Goal: Information Seeking & Learning: Learn about a topic

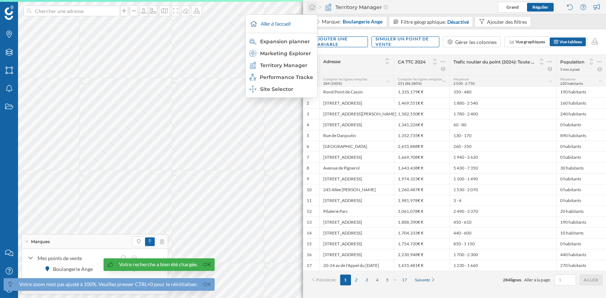
click at [311, 2] on div at bounding box center [311, 7] width 11 height 11
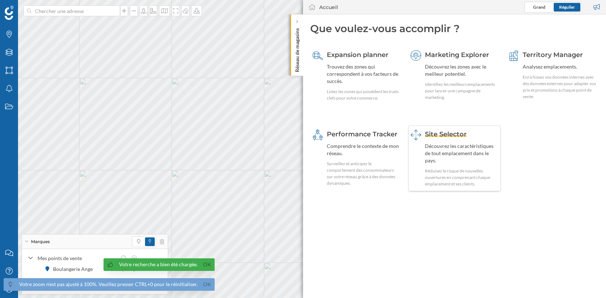
click at [472, 143] on div "Découvrez les caractéristiques de tout emplacement dans le pays." at bounding box center [462, 153] width 74 height 22
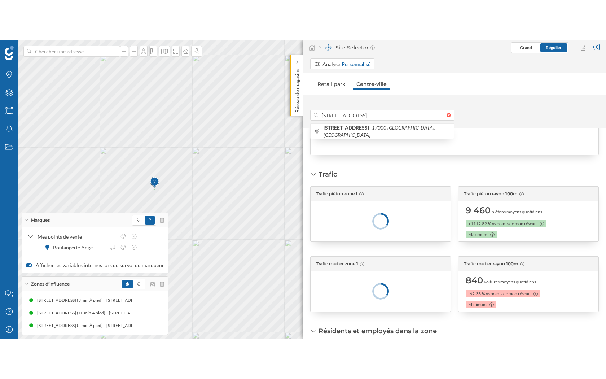
scroll to position [197, 0]
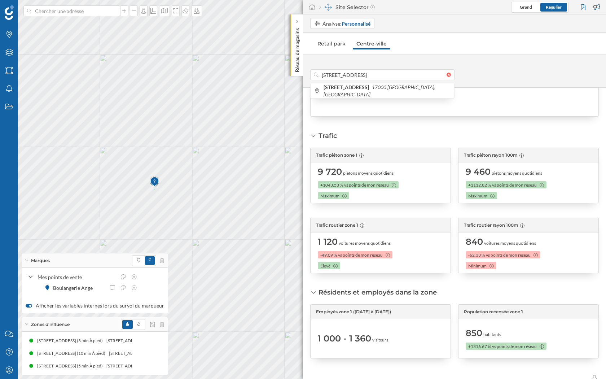
click at [480, 127] on div "Prévisions de ventes Prévisions de ventes Définir les caractéristiques Indiquez…" at bounding box center [454, 233] width 303 height 291
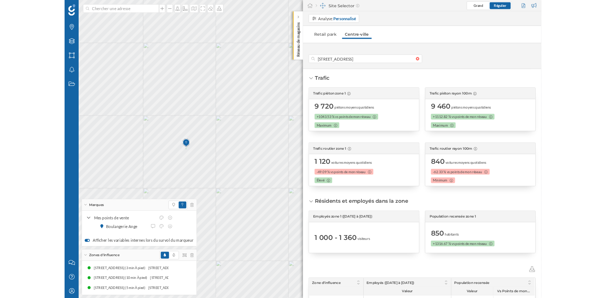
scroll to position [230, 0]
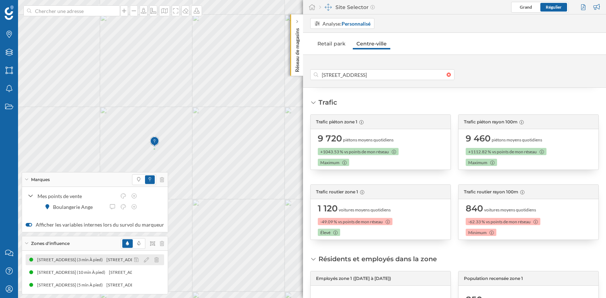
click at [106, 259] on div "[STREET_ADDRESS] (3 min À pied)" at bounding box center [71, 259] width 69 height 7
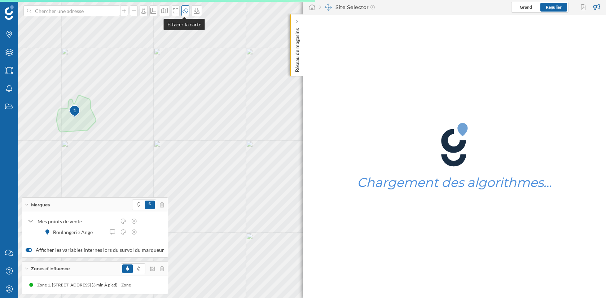
click at [186, 12] on icon at bounding box center [185, 11] width 7 height 6
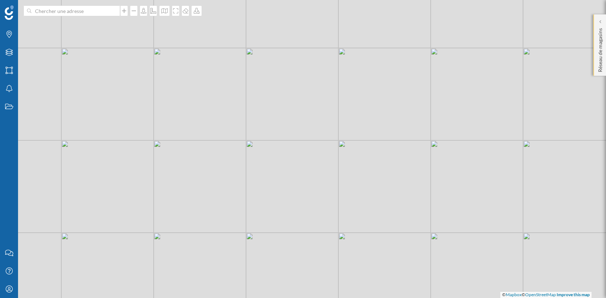
click at [598, 26] on p "Réseau de magasins" at bounding box center [599, 48] width 7 height 47
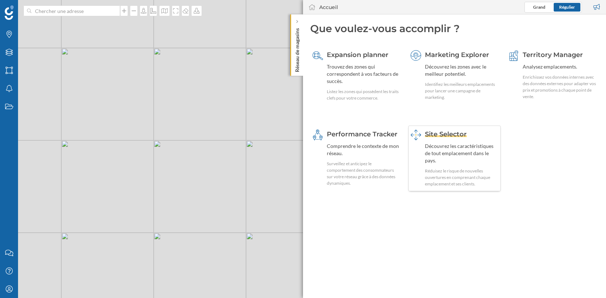
click at [437, 146] on div "Découvrez les caractéristiques de tout emplacement dans le pays." at bounding box center [462, 153] width 74 height 22
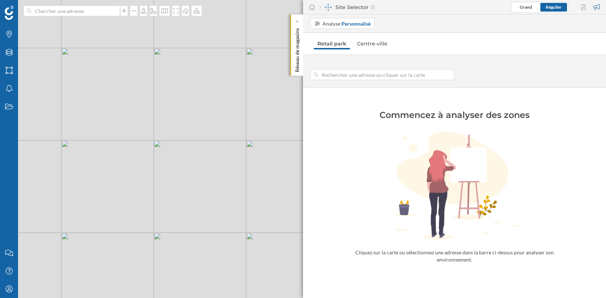
click at [372, 43] on link "Centre-ville" at bounding box center [371, 44] width 37 height 12
click at [367, 73] on input at bounding box center [382, 74] width 128 height 11
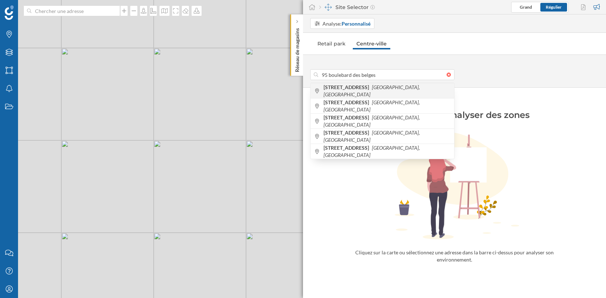
click at [371, 87] on b "[STREET_ADDRESS]" at bounding box center [346, 87] width 47 height 6
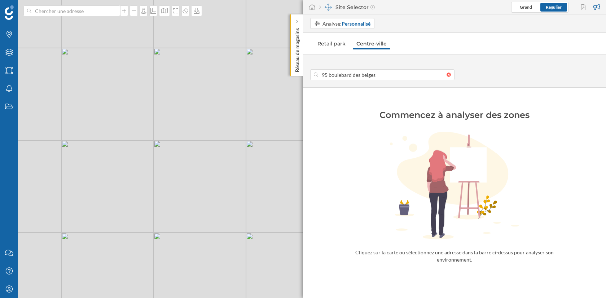
type input "[STREET_ADDRESS]"
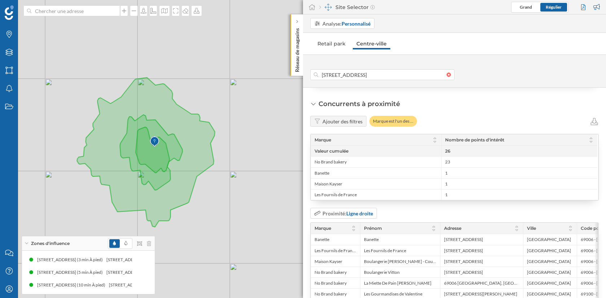
scroll to position [684, 0]
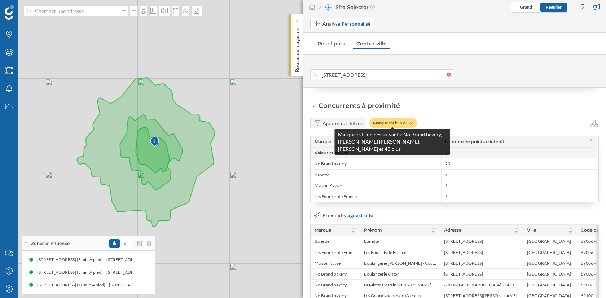
click at [409, 121] on icon at bounding box center [411, 123] width 4 height 4
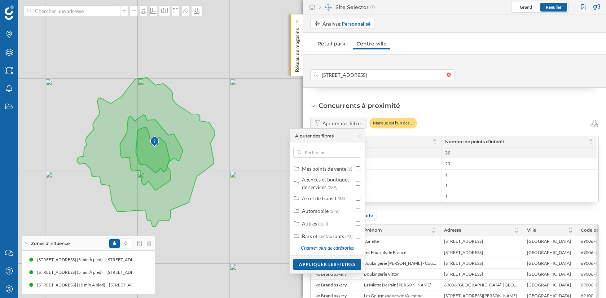
click at [450, 118] on div "Ajouter des filtres Marque est l'un des …" at bounding box center [454, 123] width 288 height 11
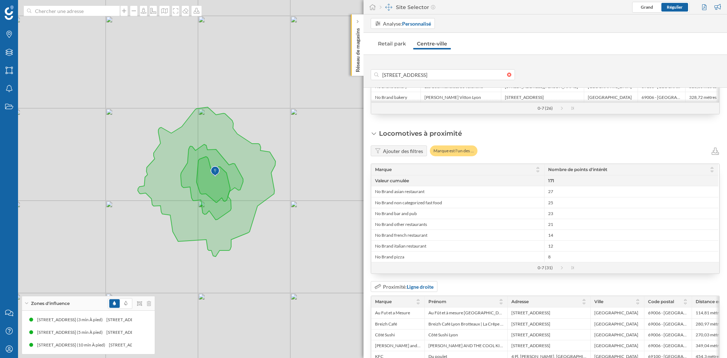
scroll to position [881, 0]
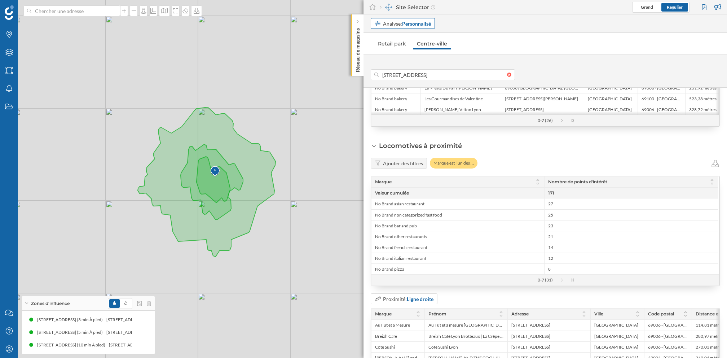
click at [415, 26] on div "Analyse: Personnalisé" at bounding box center [407, 24] width 48 height 8
click at [527, 50] on nav "Retail park Centre-ville" at bounding box center [545, 43] width 349 height 14
click at [396, 20] on div "Analyse: Personnalisé" at bounding box center [407, 24] width 48 height 8
click at [394, 50] on div "Adresse" at bounding box center [386, 51] width 22 height 8
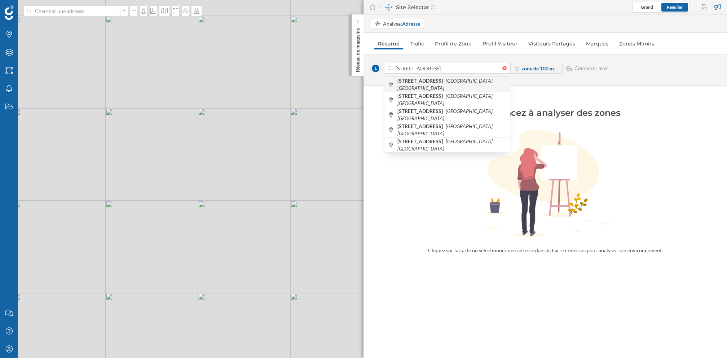
click at [436, 88] on div "[STREET_ADDRESS]" at bounding box center [446, 83] width 125 height 15
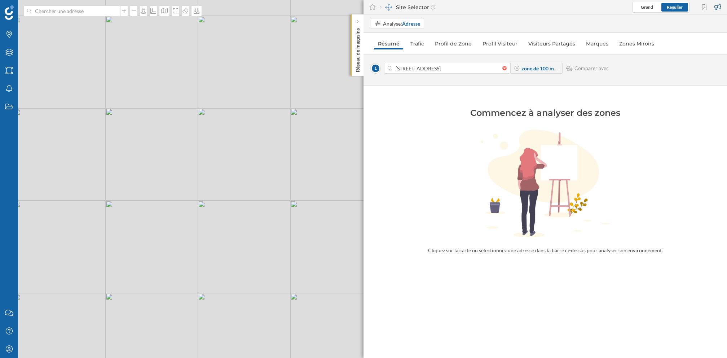
type input "[STREET_ADDRESS]"
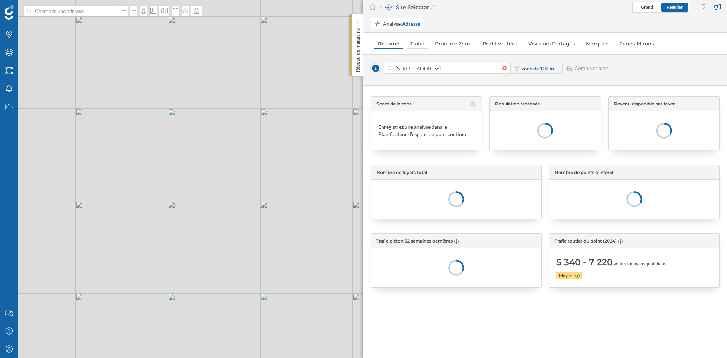
click at [418, 44] on link "Trafic" at bounding box center [417, 44] width 21 height 12
